Goal: Task Accomplishment & Management: Manage account settings

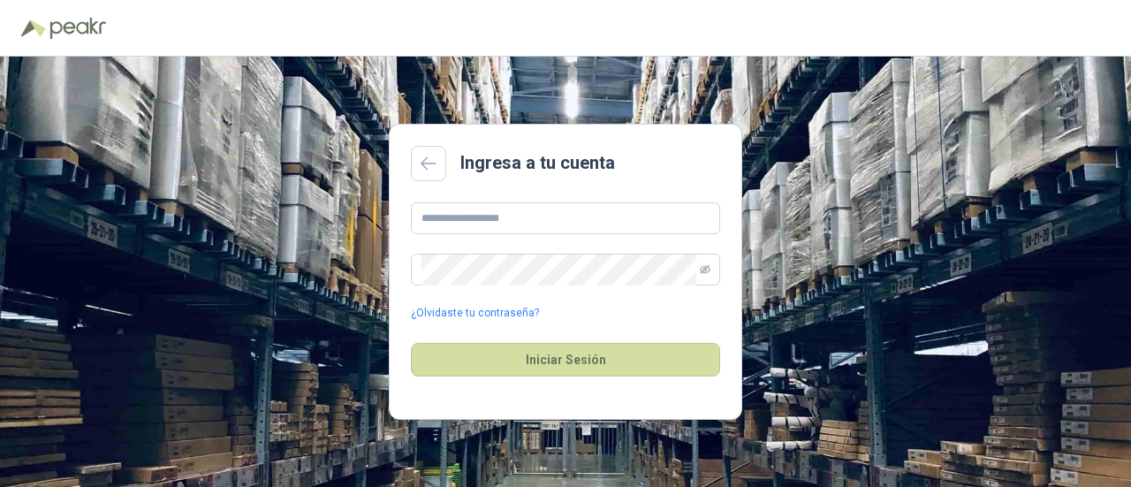
type input "**********"
click at [472, 315] on link "¿Olvidaste tu contraseña?" at bounding box center [475, 313] width 128 height 17
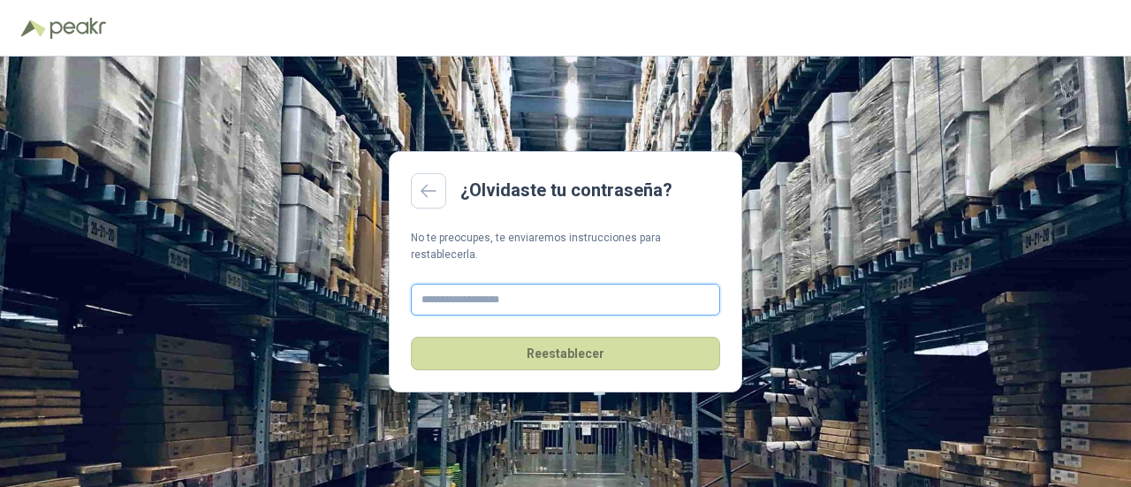
click at [495, 293] on input "text" at bounding box center [565, 300] width 309 height 32
type input "**********"
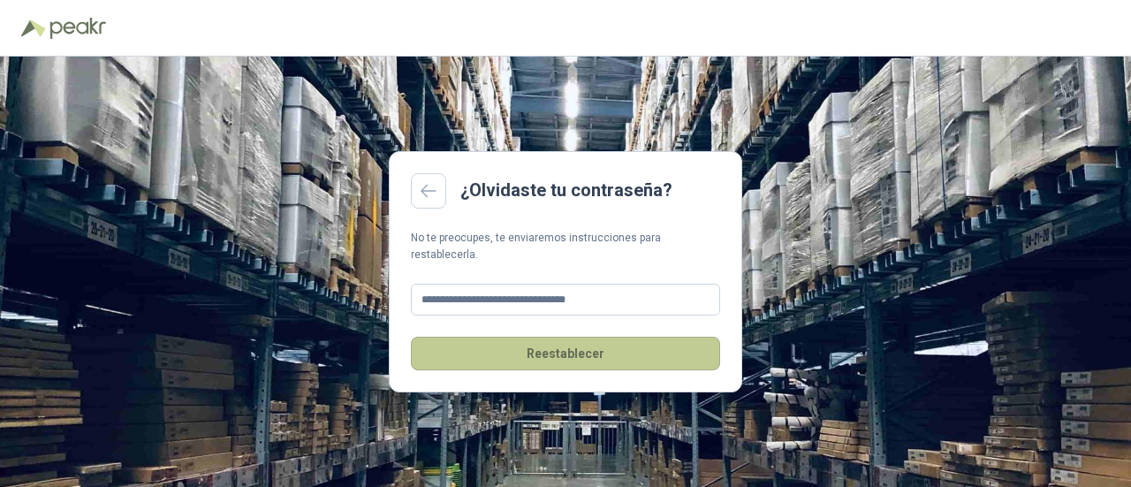
click at [498, 338] on button "Reestablecer" at bounding box center [565, 354] width 309 height 34
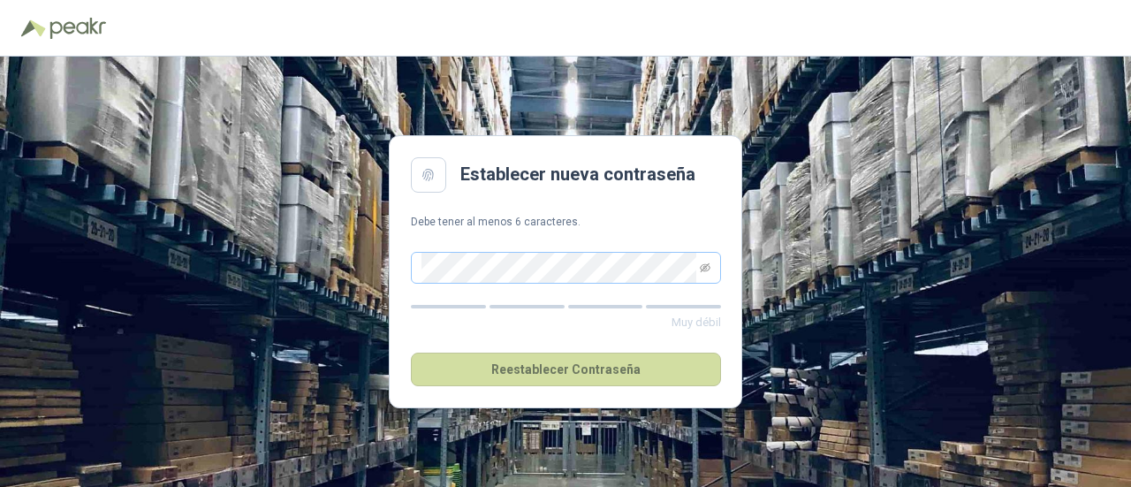
click at [698, 265] on span at bounding box center [566, 268] width 310 height 32
click at [705, 265] on icon "eye-invisible" at bounding box center [705, 267] width 11 height 11
click at [389, 290] on main "Establecer nueva contraseña Debe tener al menos 6 caracteres. Muy fuerte Reesta…" at bounding box center [565, 271] width 353 height 273
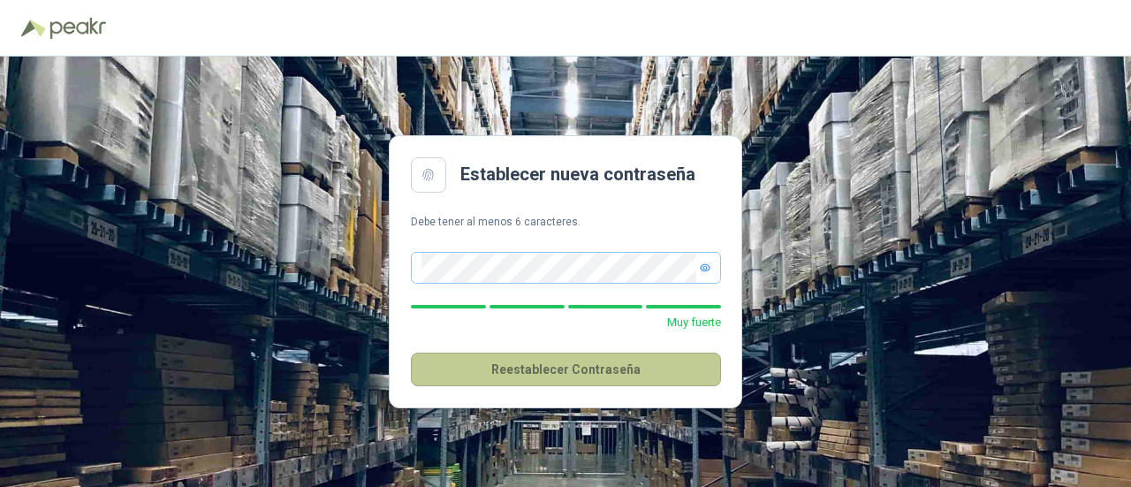
click at [597, 371] on button "Reestablecer Contraseña" at bounding box center [566, 370] width 310 height 34
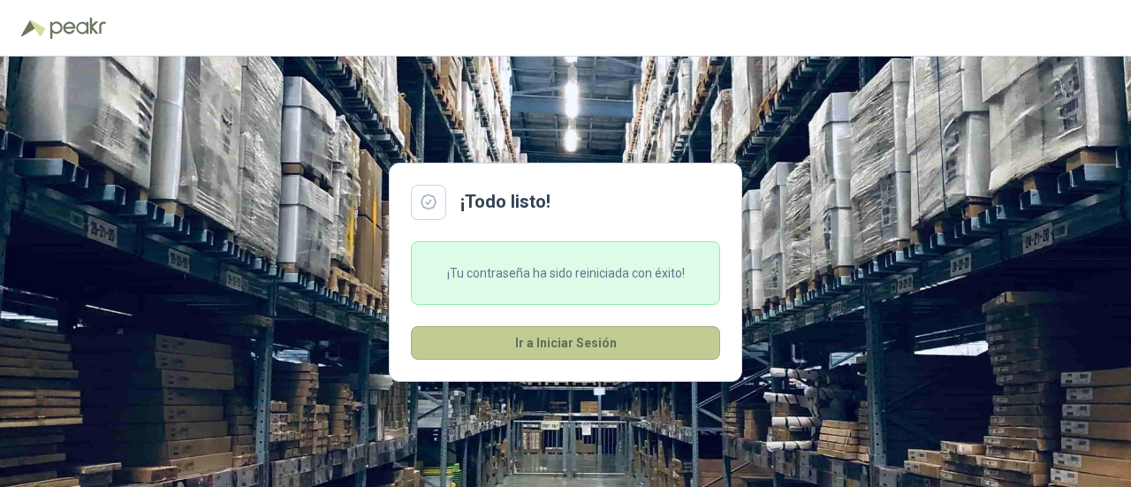
click at [586, 343] on button "Ir a Iniciar Sesión" at bounding box center [565, 343] width 309 height 34
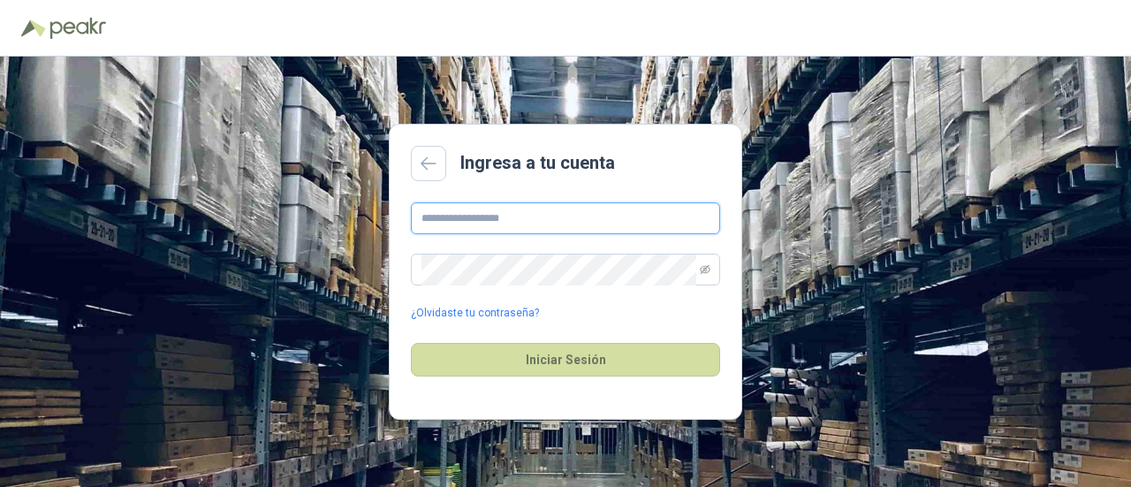
type input "**********"
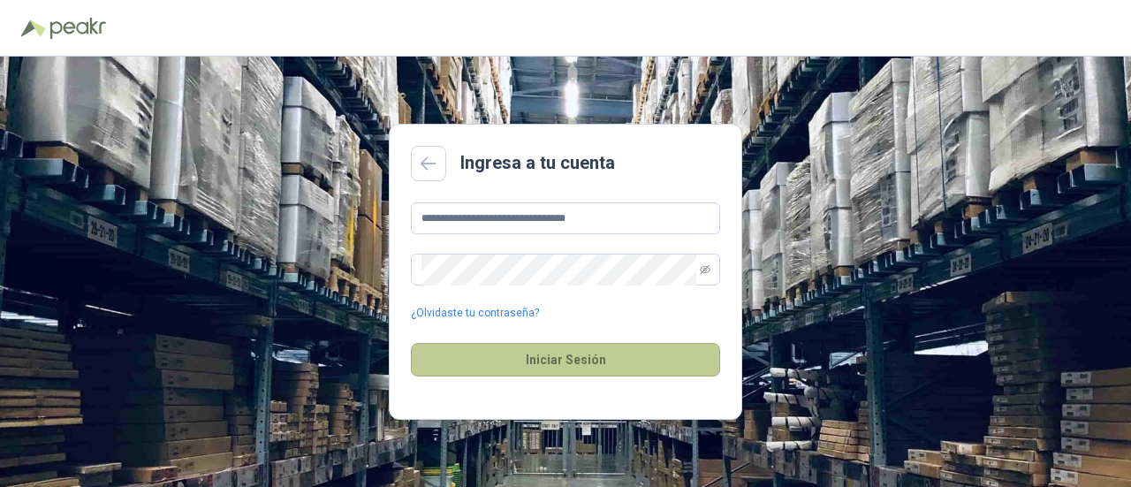
click at [498, 369] on button "Iniciar Sesión" at bounding box center [565, 360] width 309 height 34
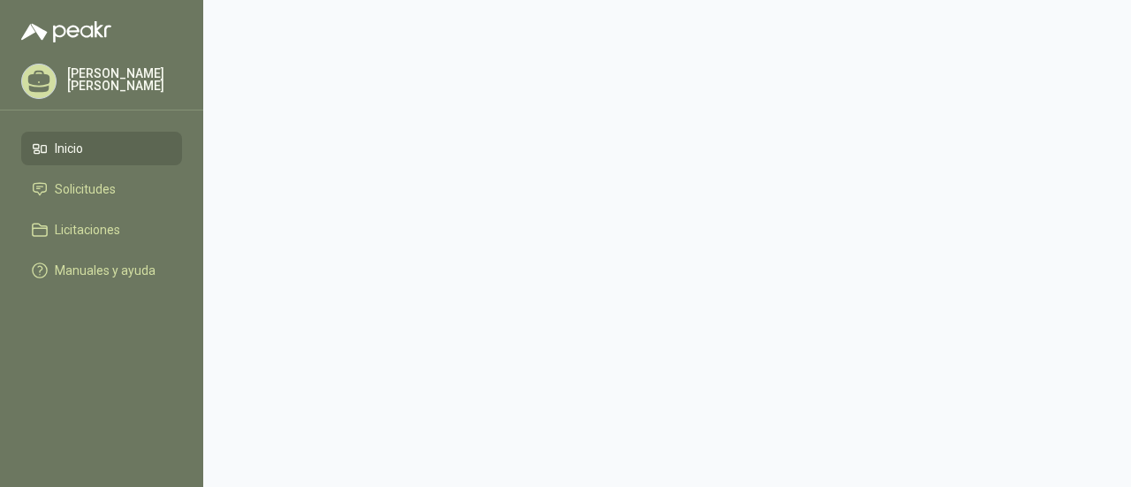
click at [120, 141] on li "Inicio" at bounding box center [102, 148] width 140 height 19
click at [110, 148] on li "Inicio" at bounding box center [102, 148] width 140 height 19
click at [69, 201] on link "Solicitudes" at bounding box center [101, 189] width 161 height 34
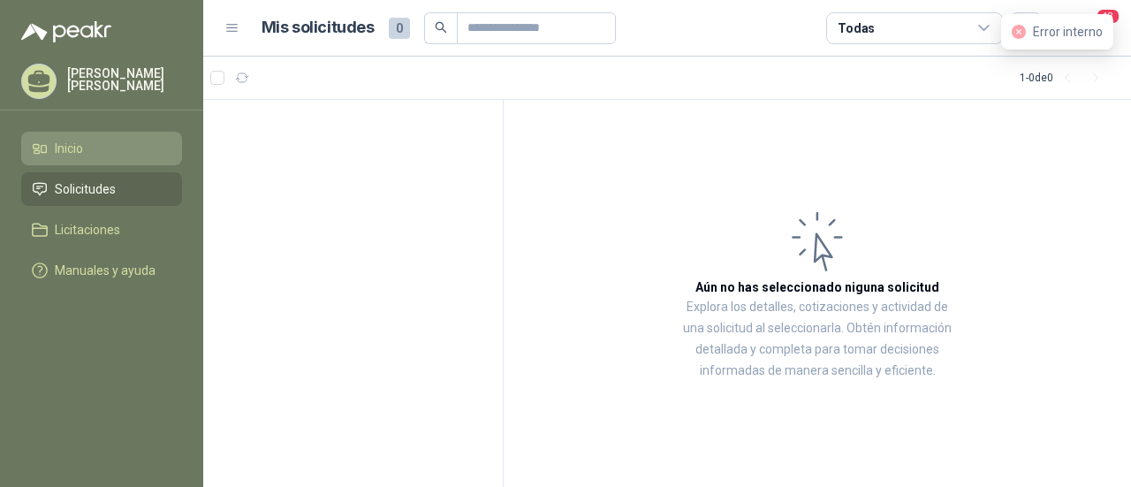
click at [71, 148] on span "Inicio" at bounding box center [69, 148] width 28 height 19
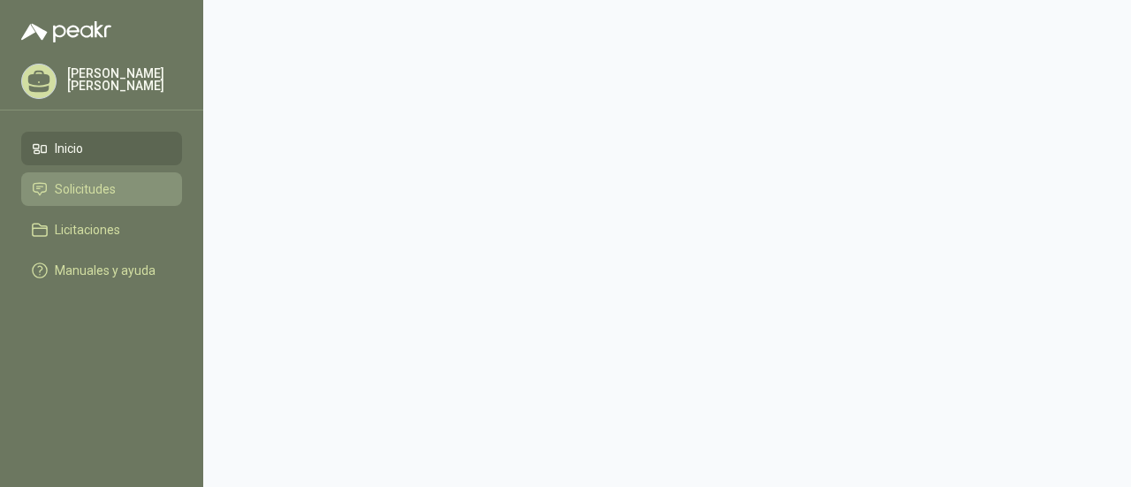
click at [125, 183] on li "Solicitudes" at bounding box center [102, 188] width 140 height 19
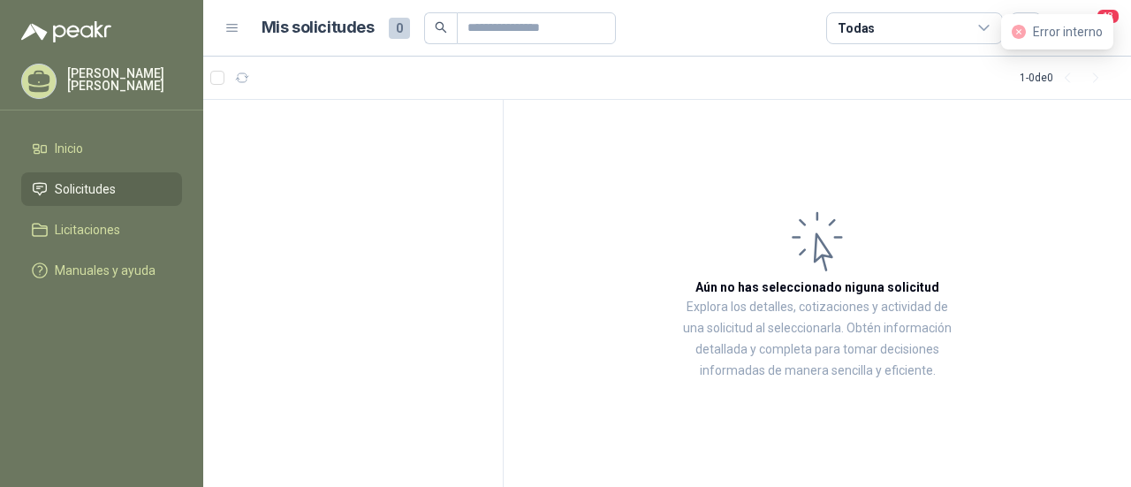
click at [1032, 33] on div "Error interno" at bounding box center [1057, 31] width 91 height 19
click at [804, 297] on p "Explora los detalles, cotizaciones y actividad de una solicitud al seleccionarl…" at bounding box center [817, 339] width 274 height 85
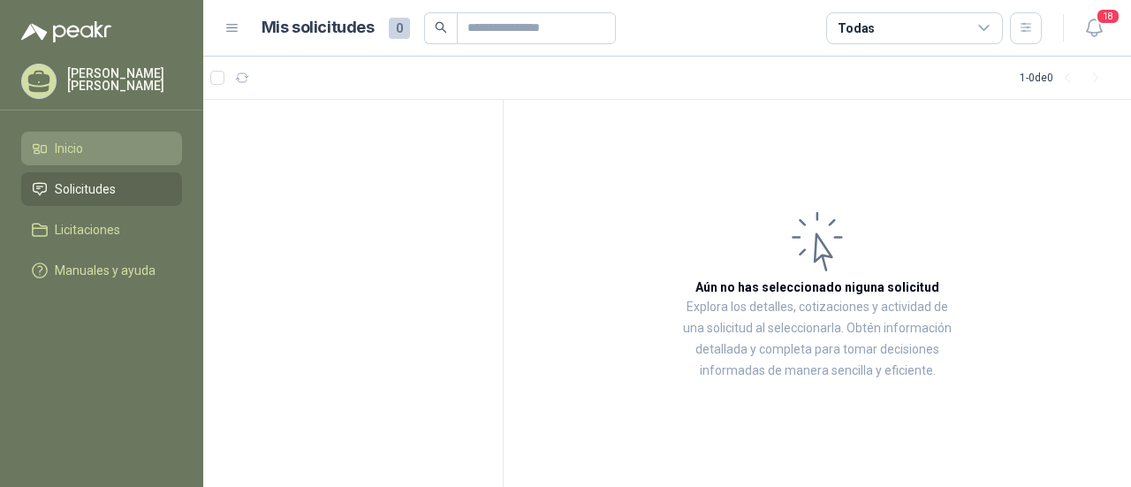
click at [42, 153] on icon at bounding box center [40, 149] width 16 height 16
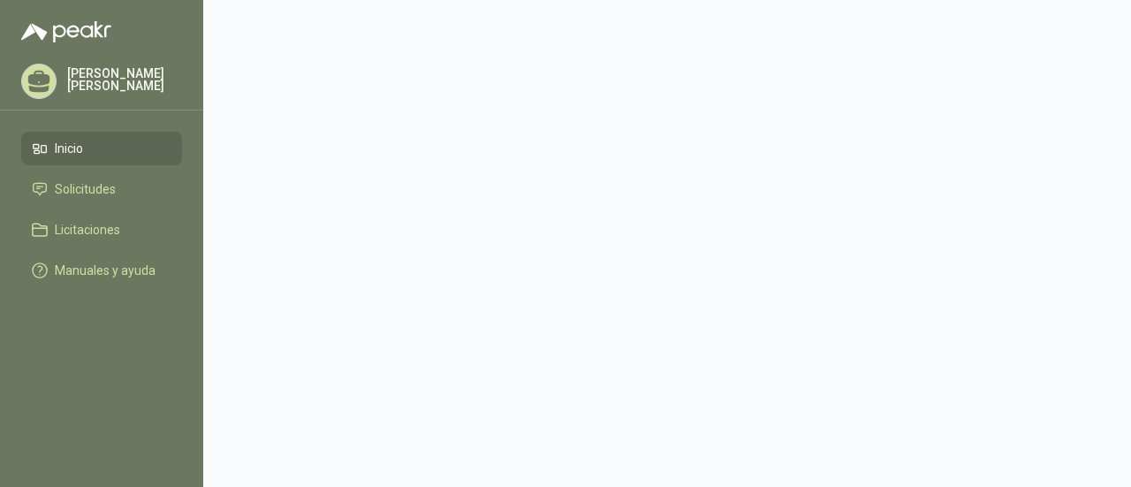
click at [71, 156] on span "Inicio" at bounding box center [69, 148] width 28 height 19
click at [88, 174] on link "Solicitudes" at bounding box center [101, 189] width 161 height 34
click at [47, 86] on icon at bounding box center [39, 81] width 27 height 27
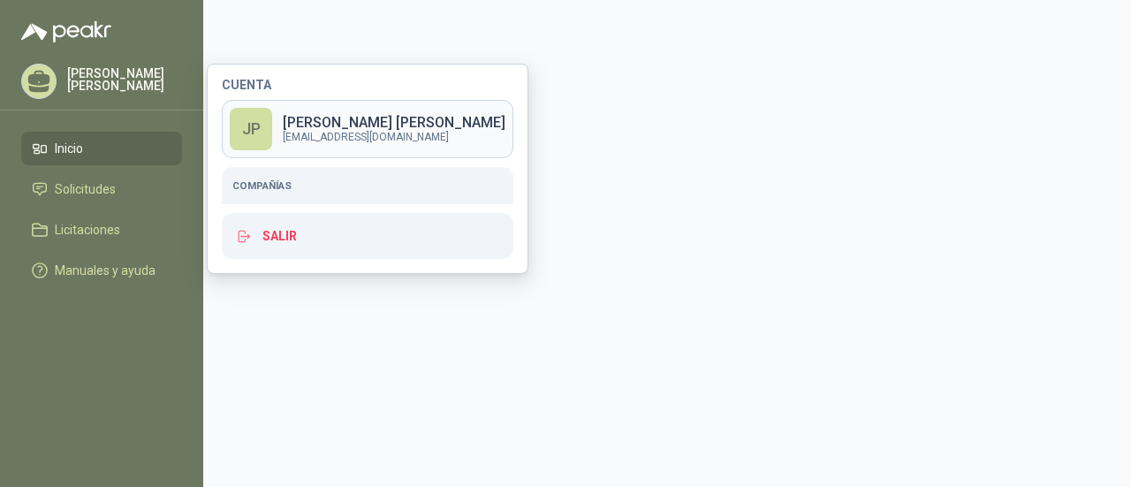
click at [361, 121] on p "JAIME ANDRES PEREZ" at bounding box center [394, 123] width 223 height 14
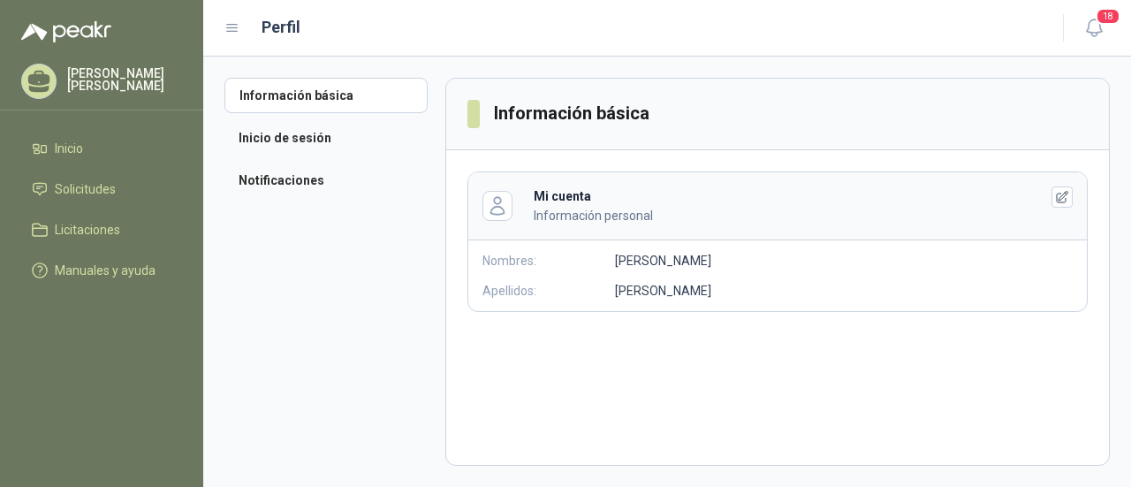
click at [681, 261] on p "JAIME ANDRES" at bounding box center [663, 260] width 96 height 19
click at [1053, 194] on button "button" at bounding box center [1062, 196] width 21 height 21
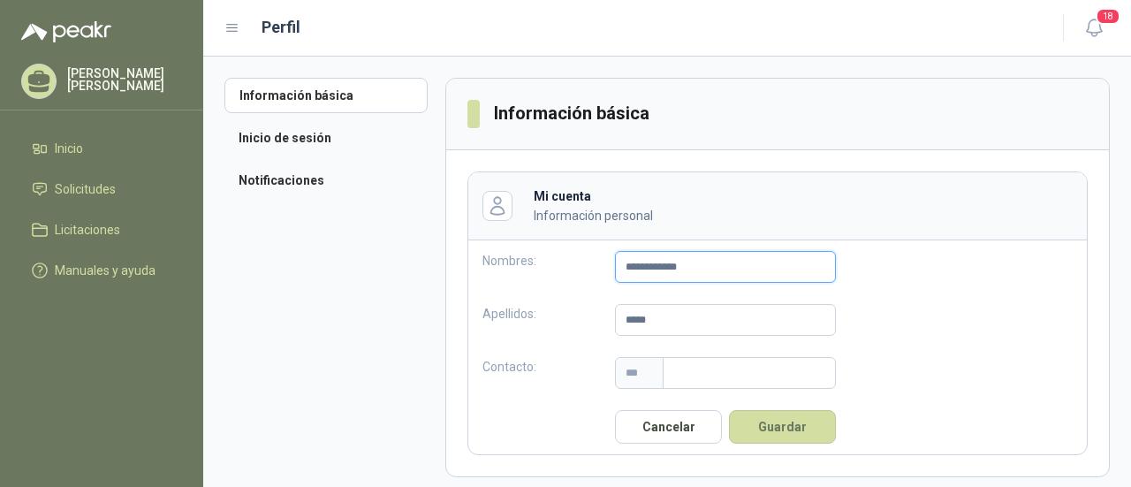
click at [664, 268] on input "**********" at bounding box center [725, 267] width 221 height 32
drag, startPoint x: 752, startPoint y: 261, endPoint x: 512, endPoint y: 277, distance: 240.9
click at [512, 277] on div "**********" at bounding box center [659, 266] width 382 height 53
type input "*"
click at [777, 266] on input "**********" at bounding box center [725, 267] width 221 height 32
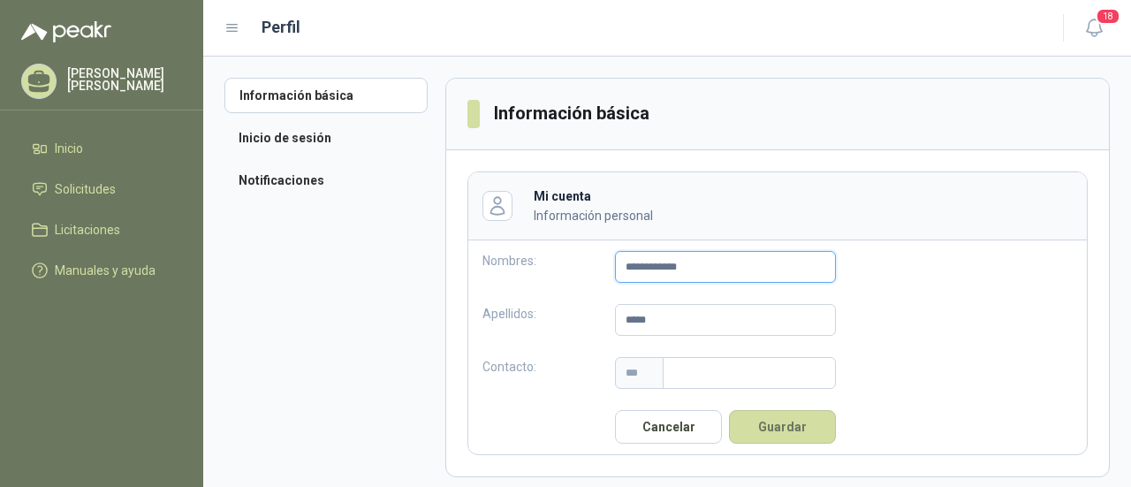
type input "**********"
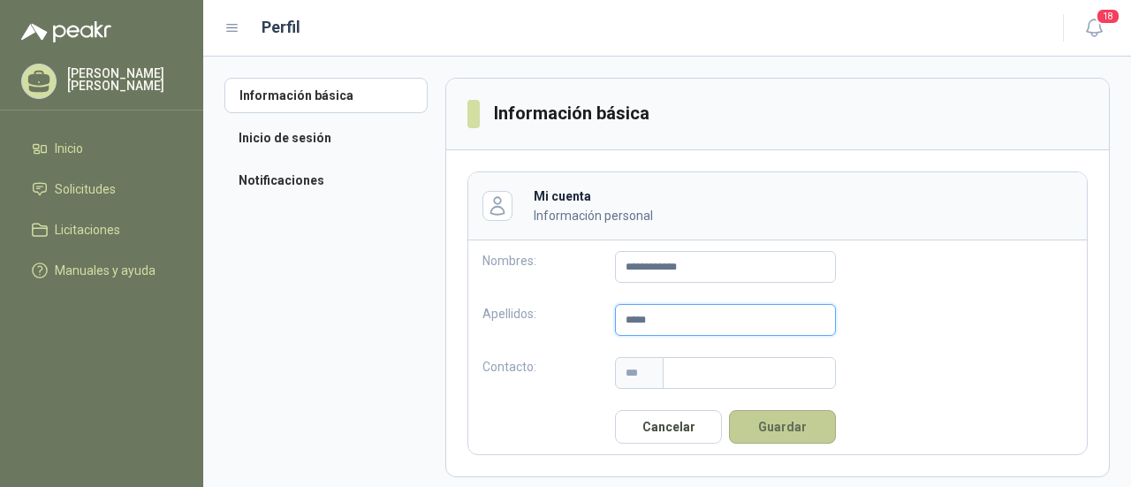
type input "*****"
click at [807, 422] on button "Guardar" at bounding box center [782, 427] width 107 height 34
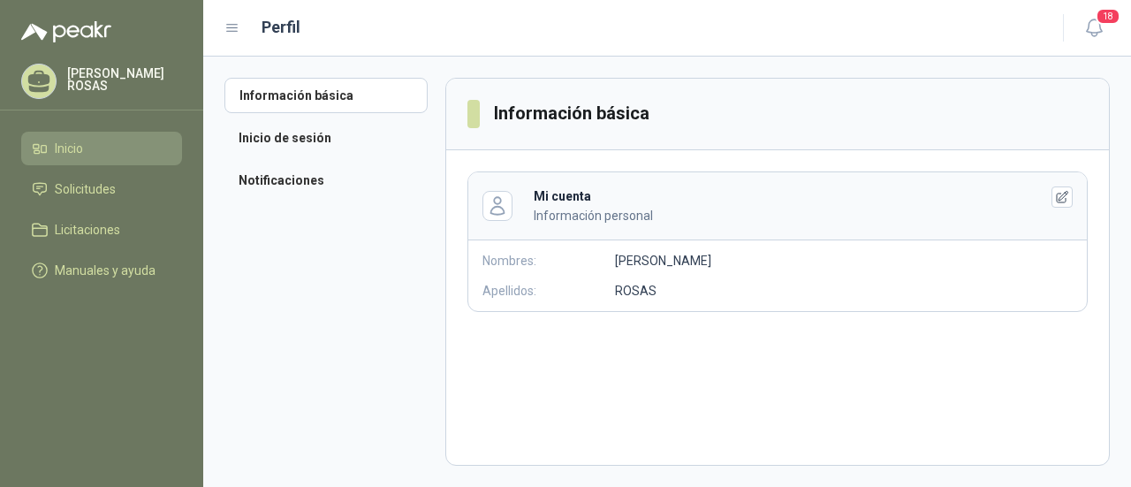
click at [102, 148] on li "Inicio" at bounding box center [102, 148] width 140 height 19
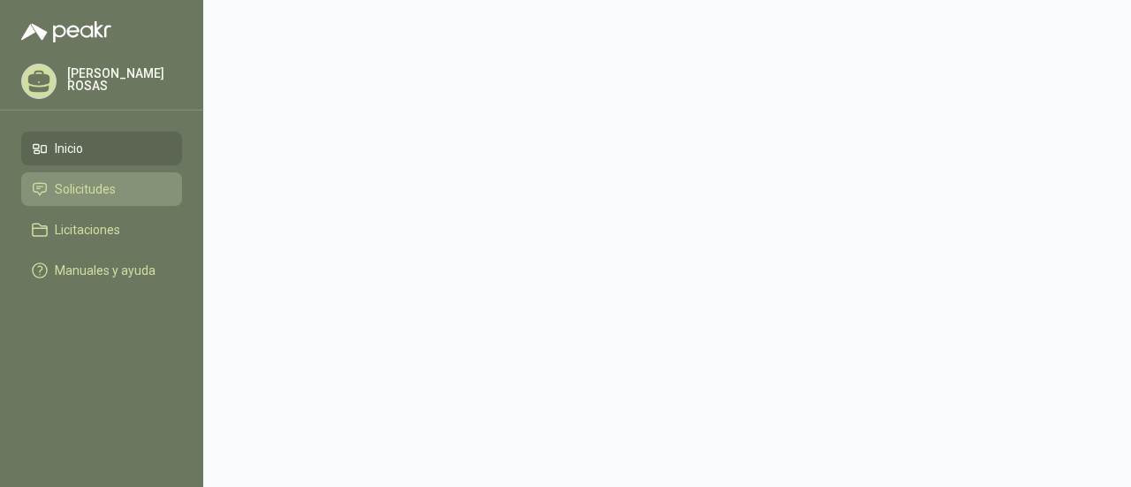
click at [102, 192] on span "Solicitudes" at bounding box center [85, 188] width 61 height 19
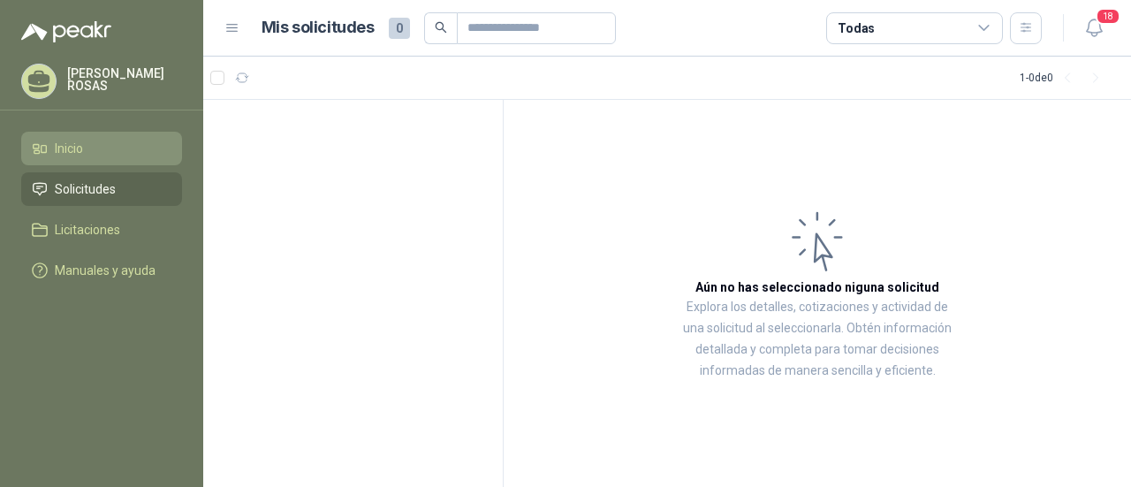
click at [94, 156] on li "Inicio" at bounding box center [102, 148] width 140 height 19
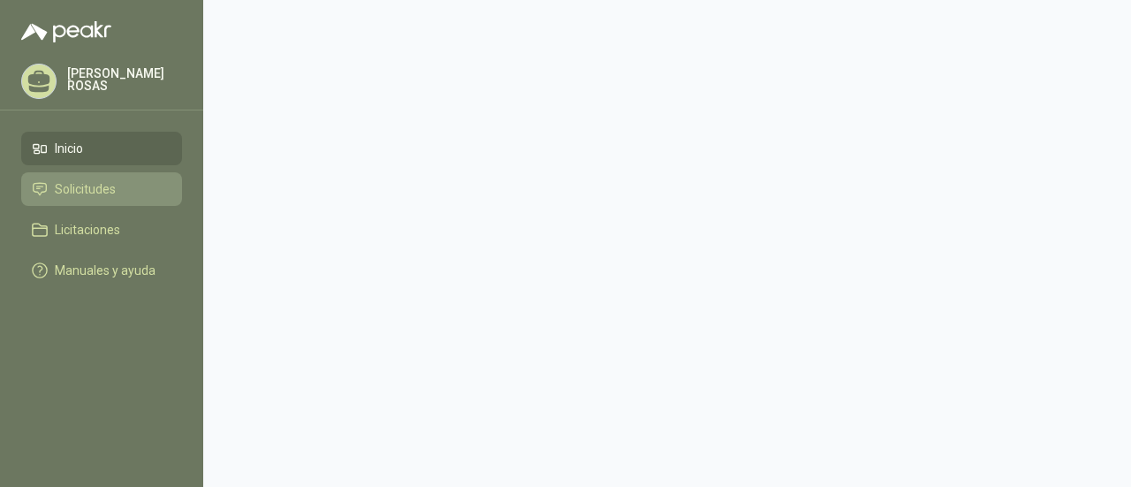
click at [110, 192] on span "Solicitudes" at bounding box center [85, 188] width 61 height 19
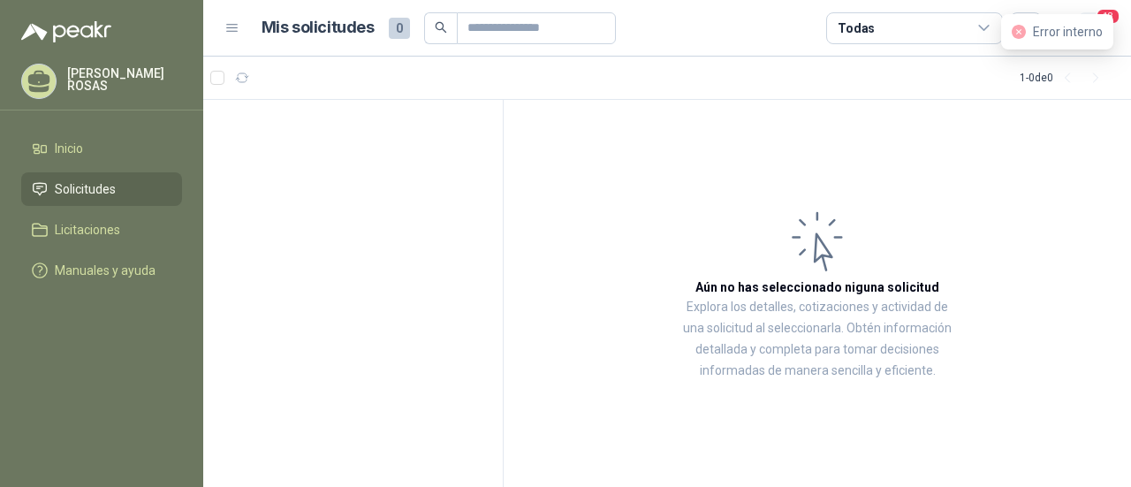
click at [1119, 20] on span "18" at bounding box center [1108, 16] width 25 height 17
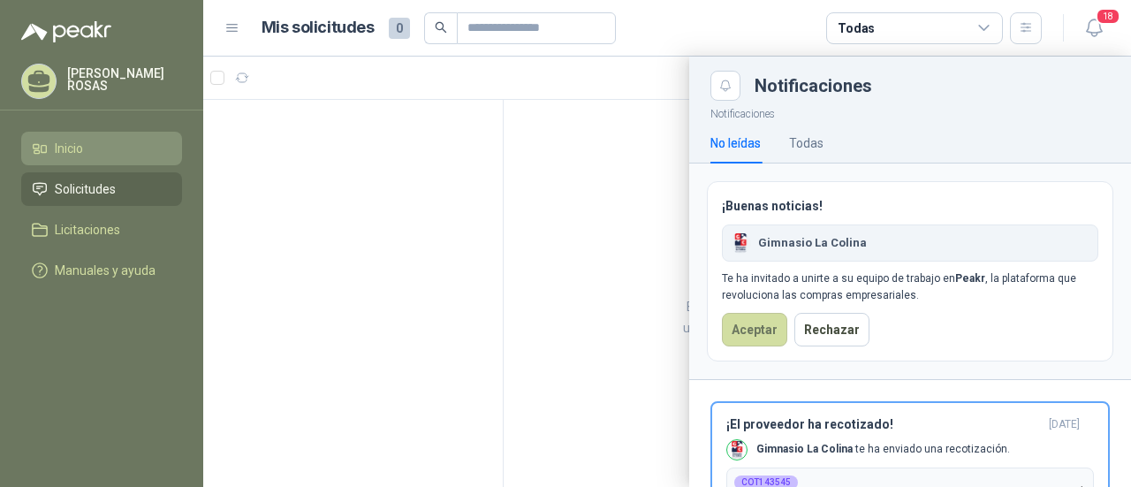
drag, startPoint x: 74, startPoint y: 146, endPoint x: 72, endPoint y: 160, distance: 14.2
click at [74, 148] on span "Inicio" at bounding box center [69, 148] width 28 height 19
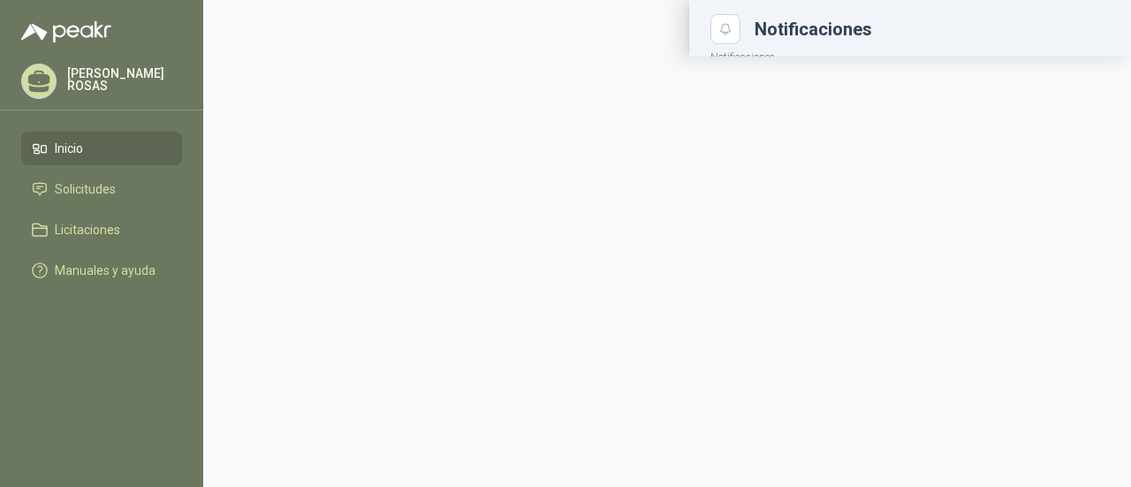
click at [100, 155] on li "Inicio" at bounding box center [102, 148] width 140 height 19
click at [47, 151] on icon at bounding box center [40, 149] width 16 height 16
click at [77, 195] on span "Solicitudes" at bounding box center [85, 188] width 61 height 19
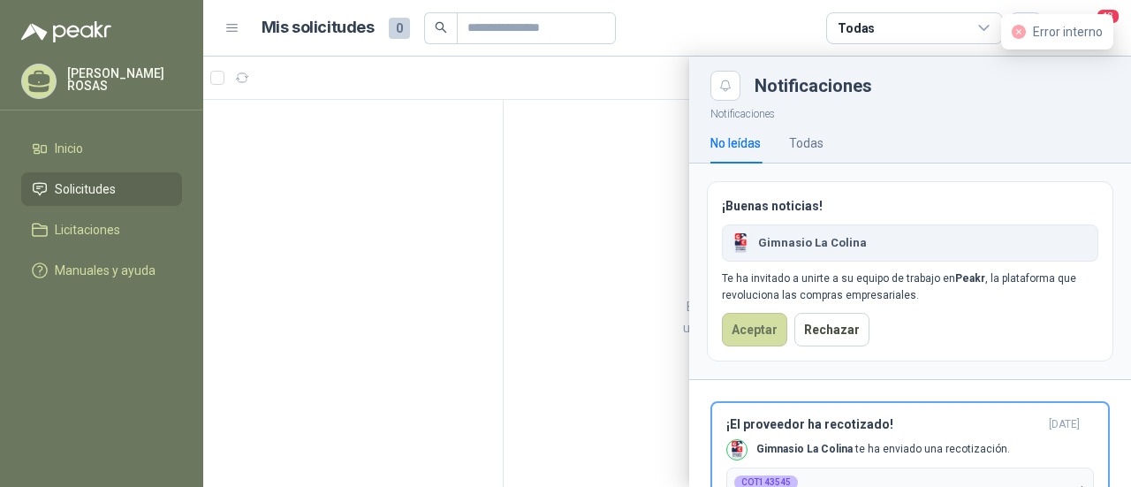
click at [566, 206] on div at bounding box center [667, 272] width 928 height 430
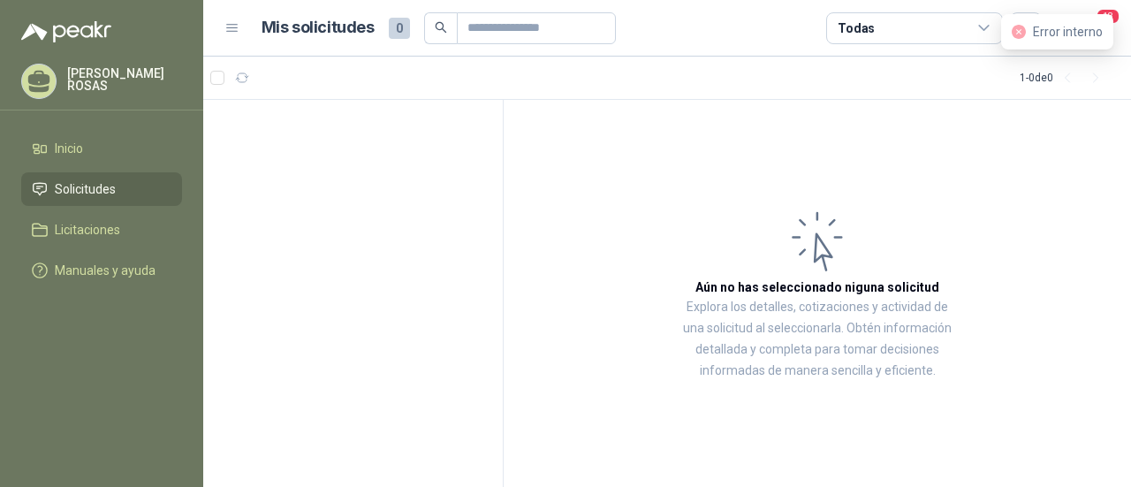
click at [125, 81] on p "MARIA ISABEL ROSAS" at bounding box center [124, 79] width 115 height 25
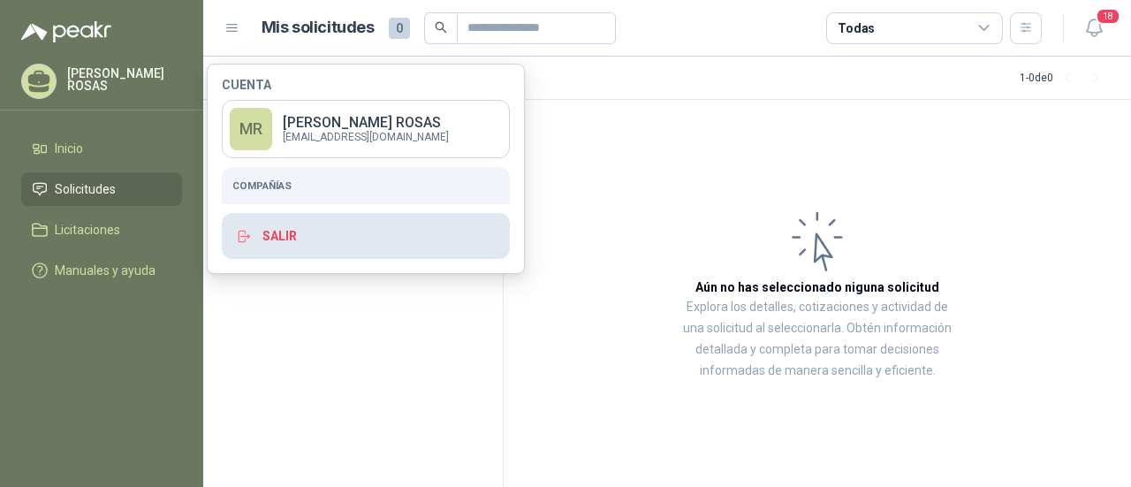
click at [298, 221] on button "Salir" at bounding box center [366, 236] width 288 height 46
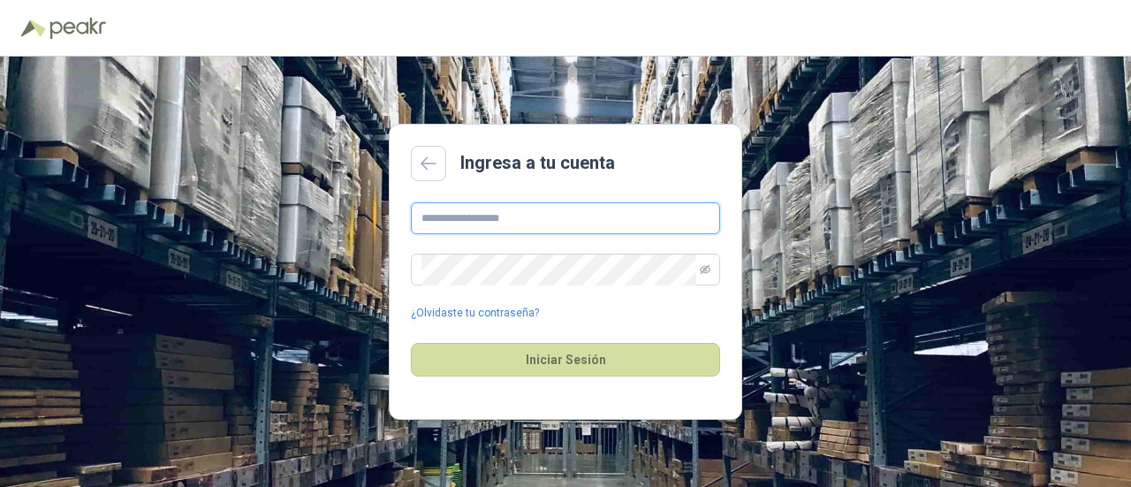
type input "**********"
click at [496, 223] on input "**********" at bounding box center [565, 218] width 309 height 32
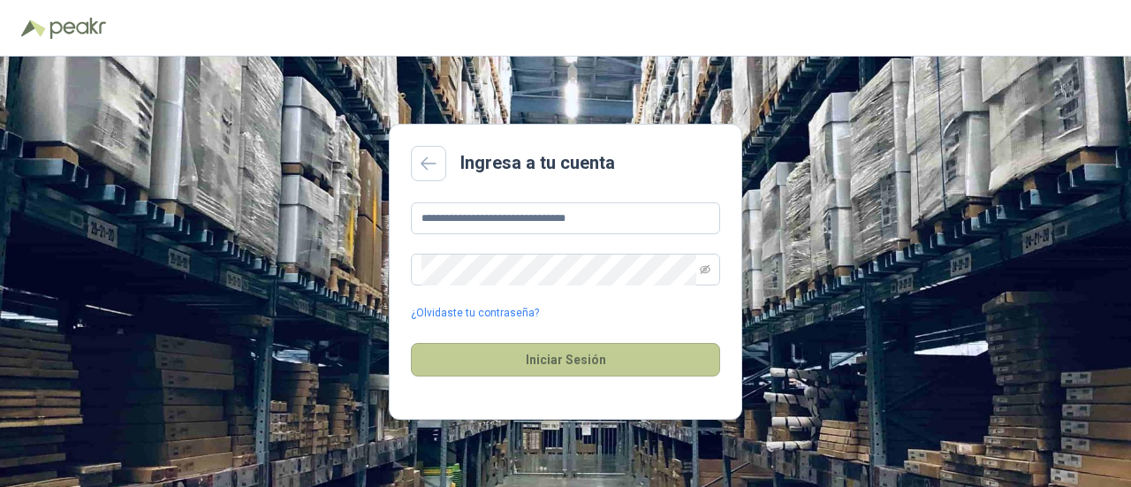
click at [453, 371] on button "Iniciar Sesión" at bounding box center [565, 360] width 309 height 34
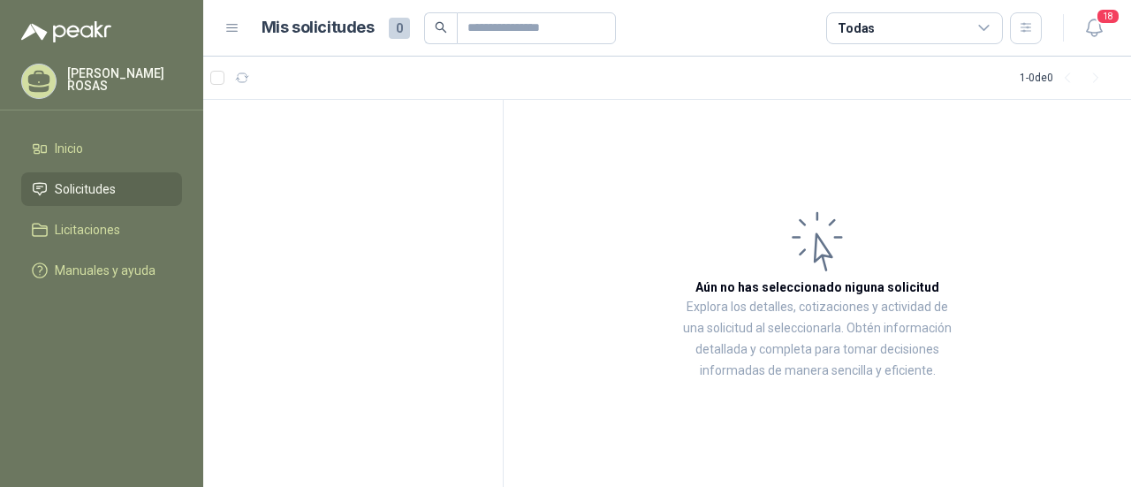
click at [61, 85] on div "MARIA ISABEL ROSAS" at bounding box center [101, 81] width 161 height 35
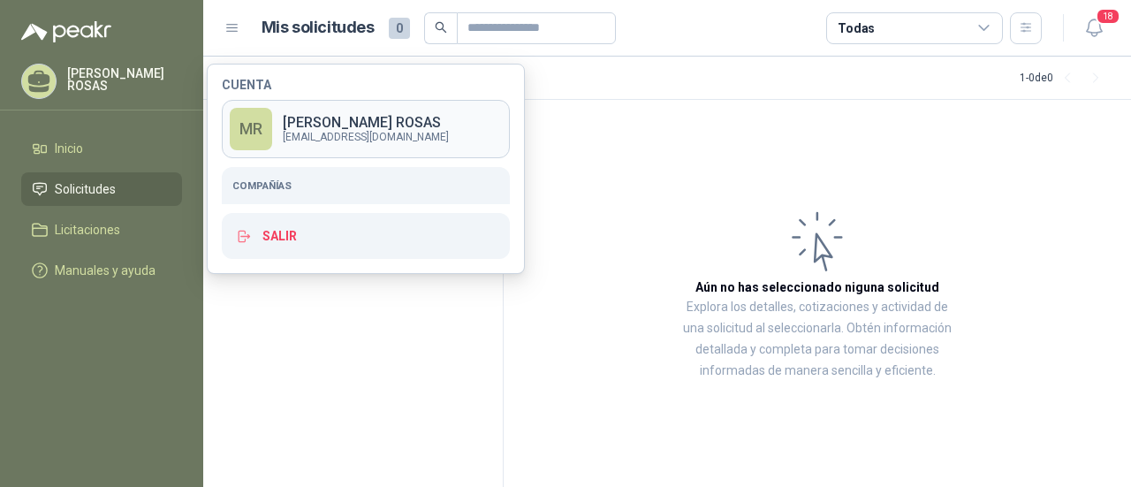
click at [349, 111] on link "MR MARIA ISABEL ROSAS asistenterectoria@lacolina.edu.co" at bounding box center [366, 129] width 288 height 58
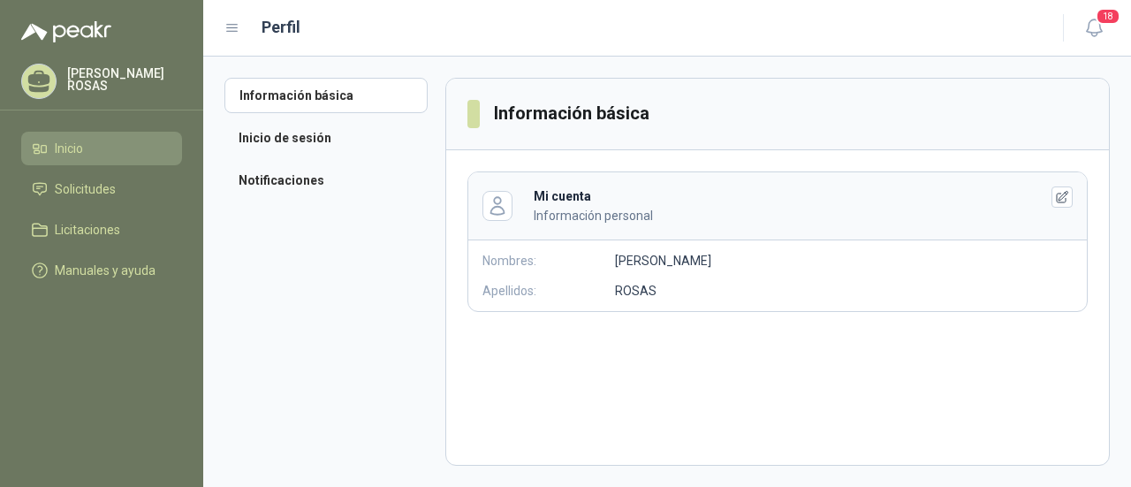
click at [40, 148] on icon at bounding box center [40, 149] width 16 height 16
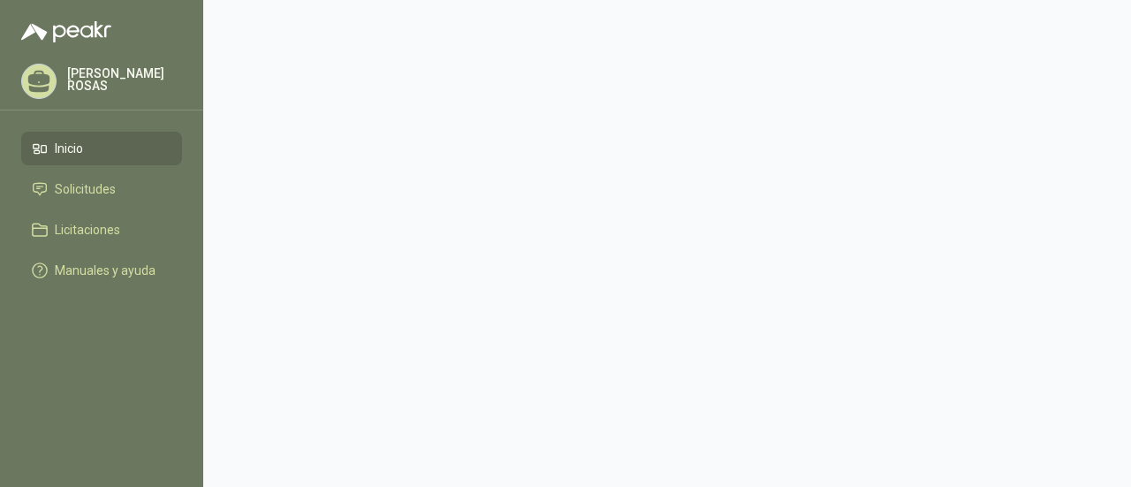
click at [532, 209] on main at bounding box center [667, 243] width 928 height 487
click at [87, 151] on li "Inicio" at bounding box center [102, 148] width 140 height 19
click at [103, 86] on p "MARIA ISABEL ROSAS" at bounding box center [124, 79] width 115 height 25
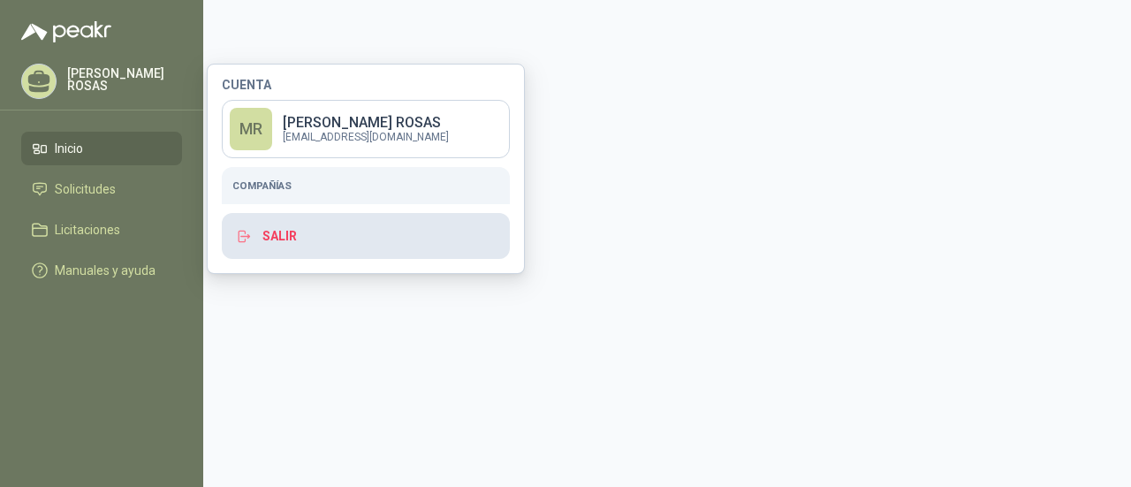
click at [288, 231] on button "Salir" at bounding box center [366, 236] width 288 height 46
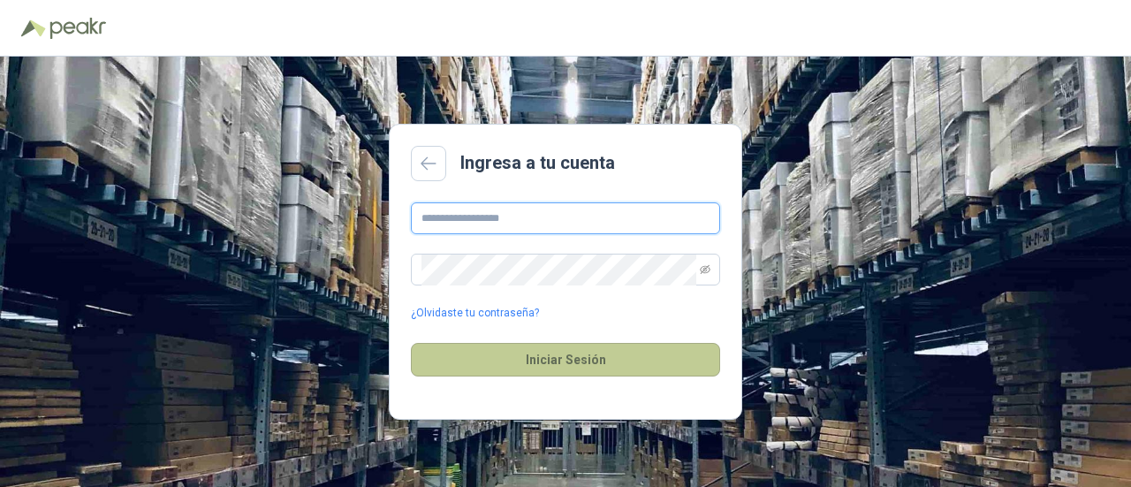
type input "**********"
click at [539, 370] on button "Iniciar Sesión" at bounding box center [565, 360] width 309 height 34
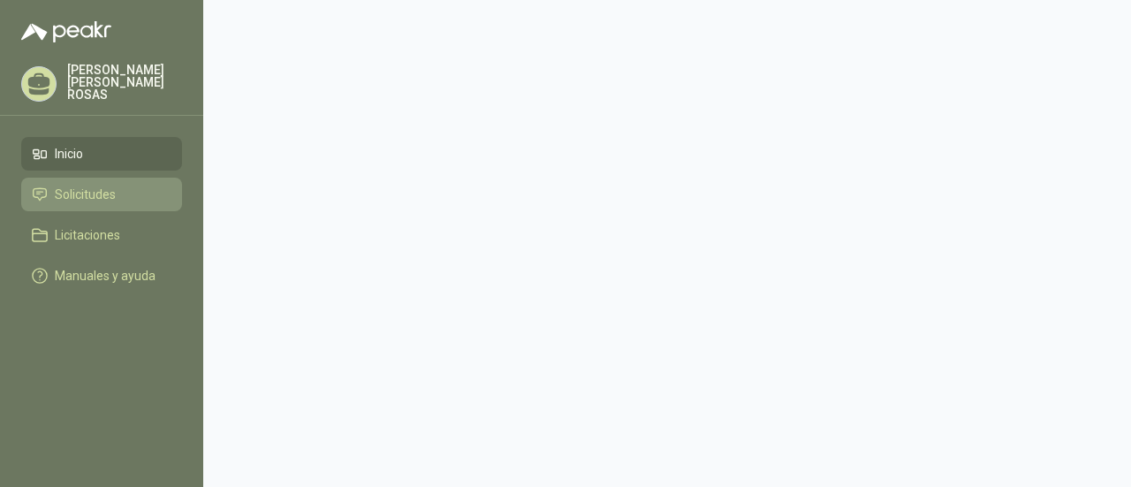
click at [69, 186] on span "Solicitudes" at bounding box center [85, 194] width 61 height 19
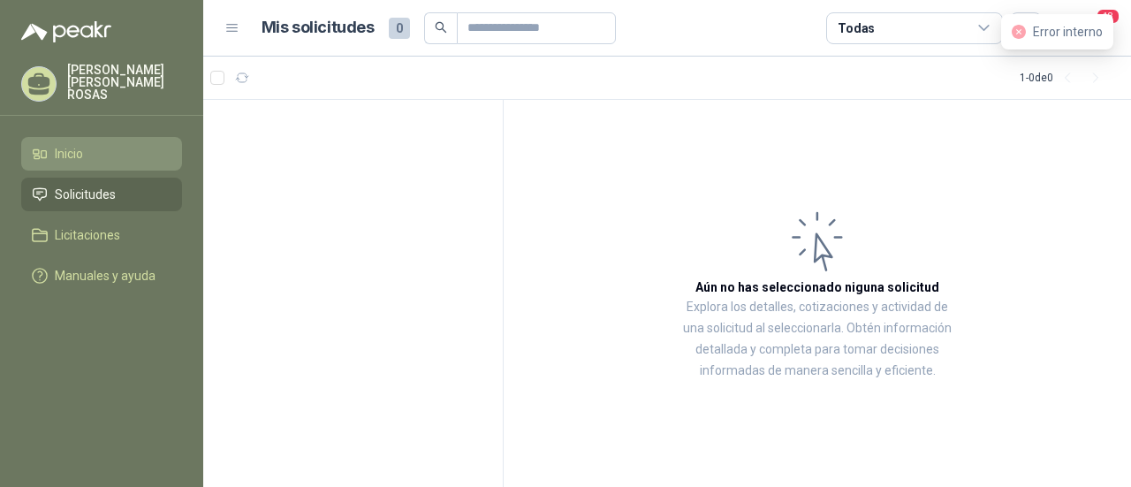
click at [125, 155] on li "Inicio" at bounding box center [102, 153] width 140 height 19
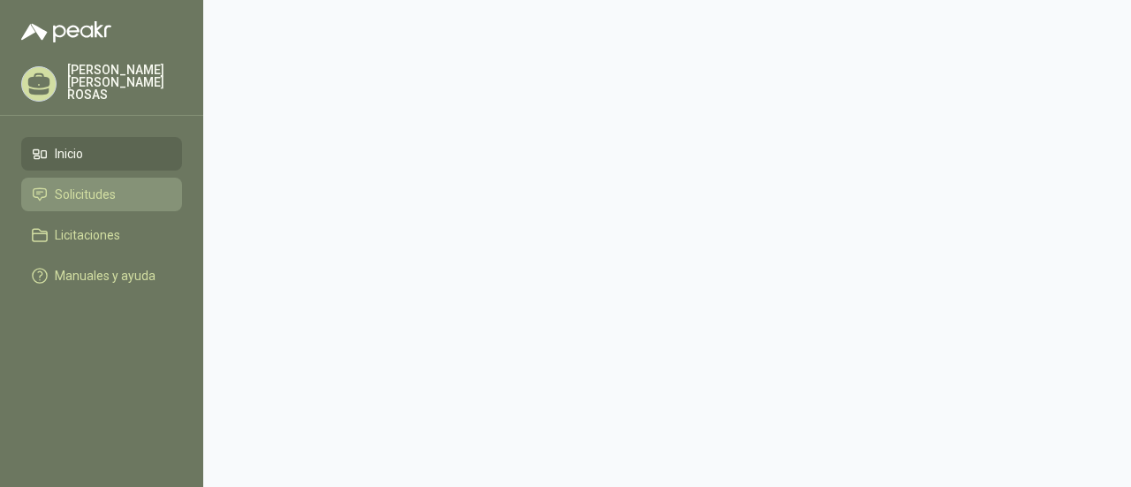
click at [92, 194] on span "Solicitudes" at bounding box center [85, 194] width 61 height 19
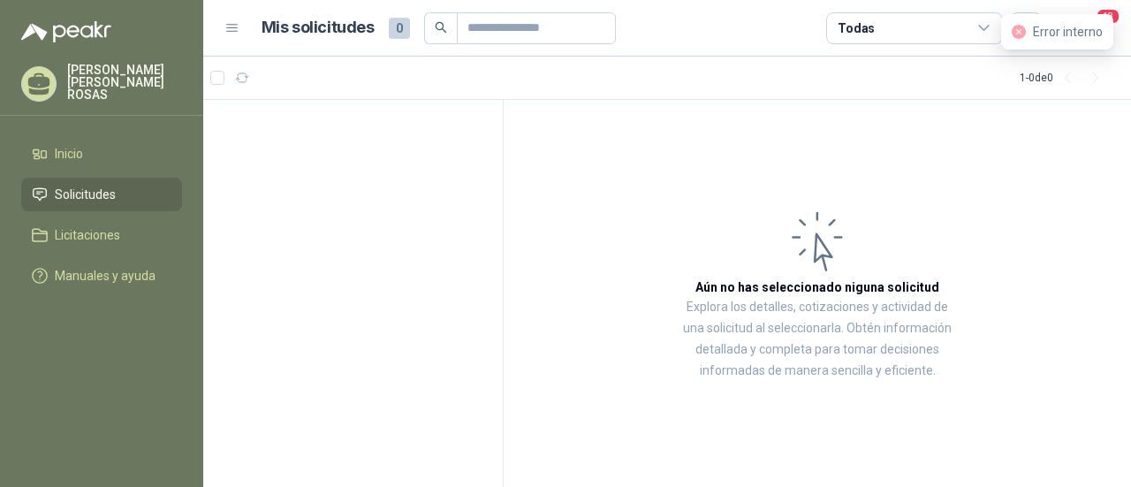
click at [92, 194] on span "Solicitudes" at bounding box center [85, 194] width 61 height 19
